Goal: Navigation & Orientation: Find specific page/section

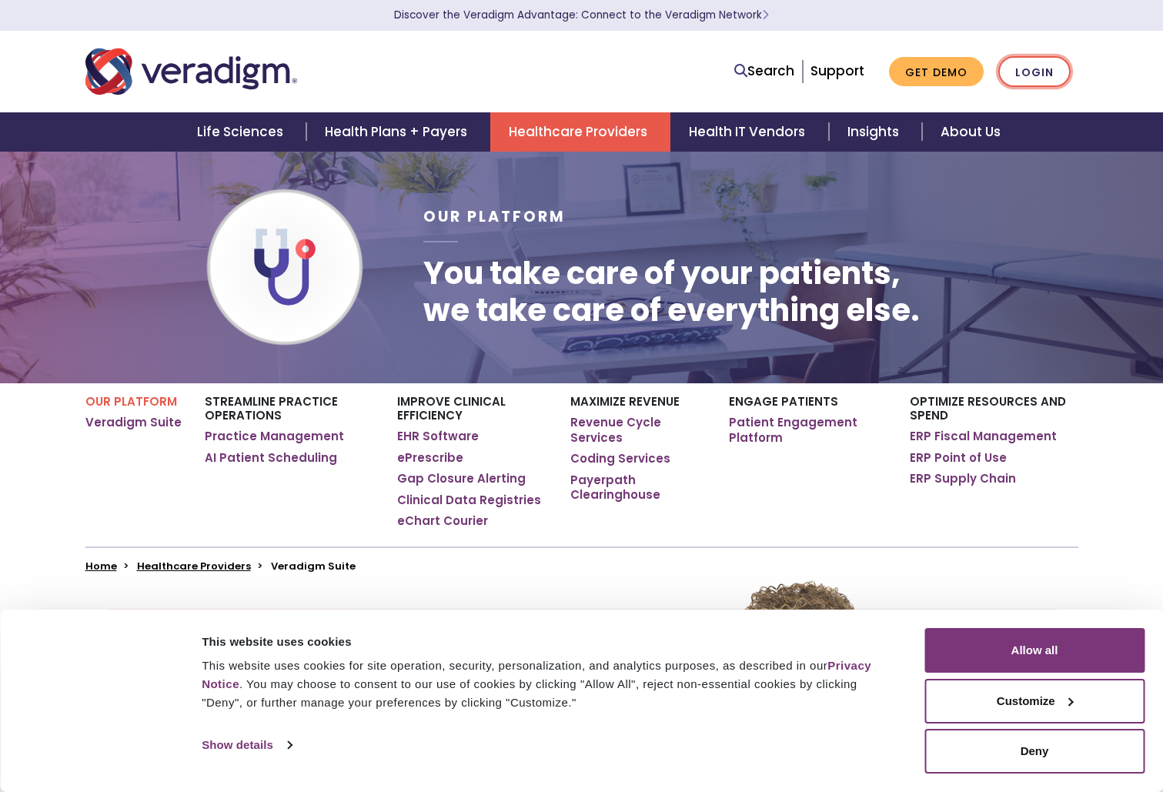
click at [1030, 65] on link "Login" at bounding box center [1034, 72] width 72 height 32
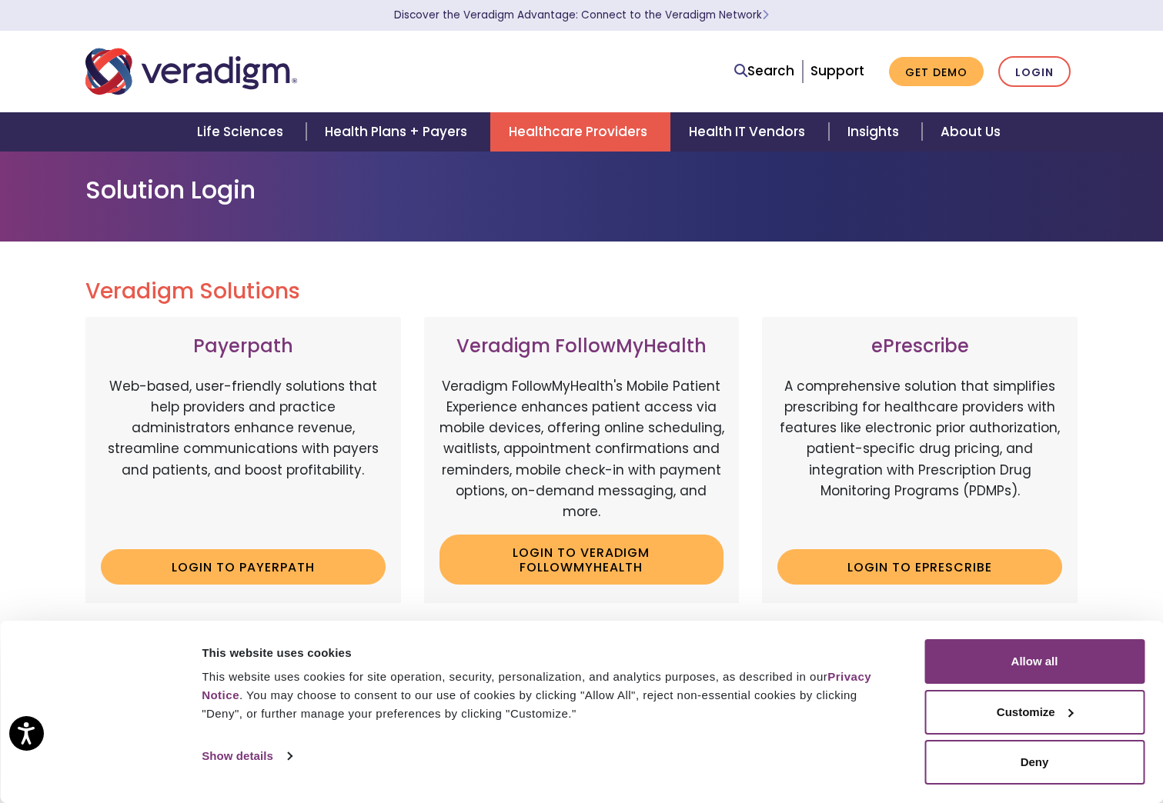
click at [588, 125] on link "Healthcare Providers" at bounding box center [580, 131] width 180 height 39
